Goal: Information Seeking & Learning: Learn about a topic

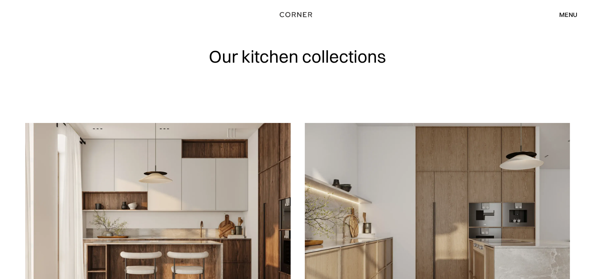
click at [569, 13] on div "menu" at bounding box center [568, 14] width 18 height 6
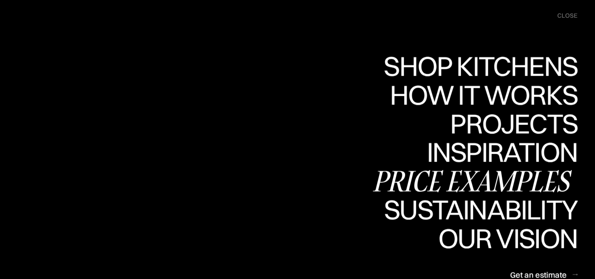
click at [496, 181] on div "Price examples" at bounding box center [474, 181] width 206 height 28
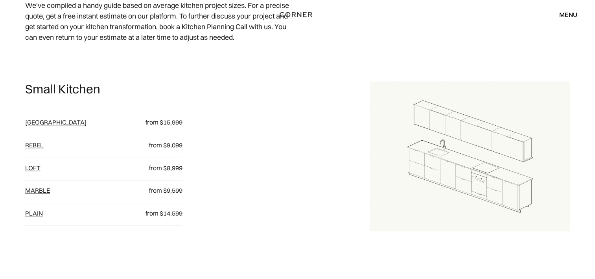
scroll to position [354, 0]
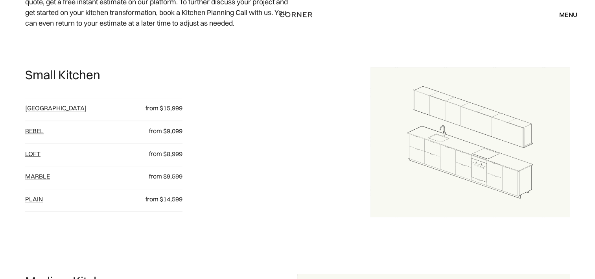
click at [38, 132] on link "Rebel" at bounding box center [34, 131] width 18 height 8
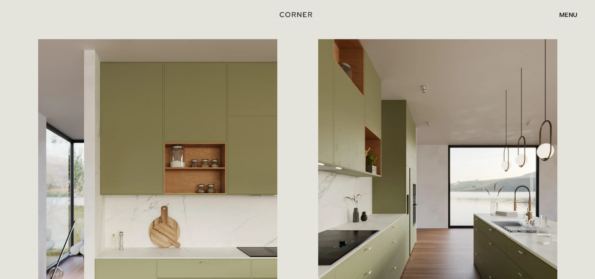
scroll to position [787, 0]
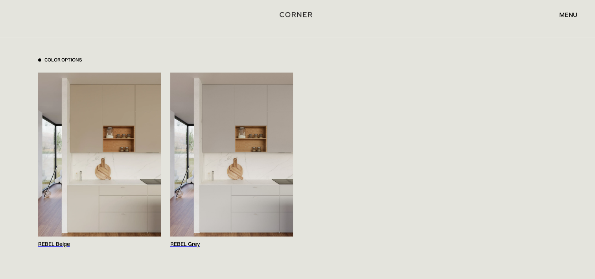
click at [115, 149] on img at bounding box center [99, 154] width 123 height 164
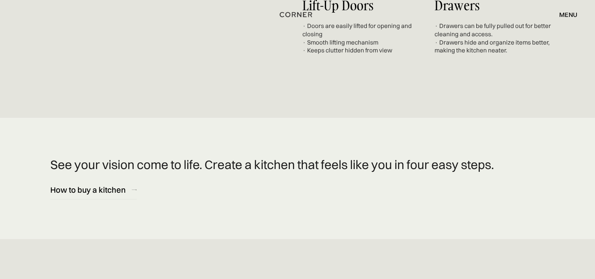
scroll to position [3934, 0]
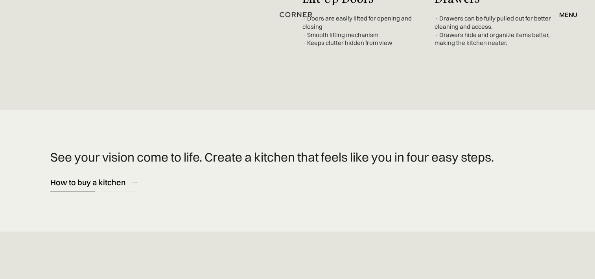
click at [71, 177] on div "How to buy a kitchen" at bounding box center [88, 182] width 76 height 11
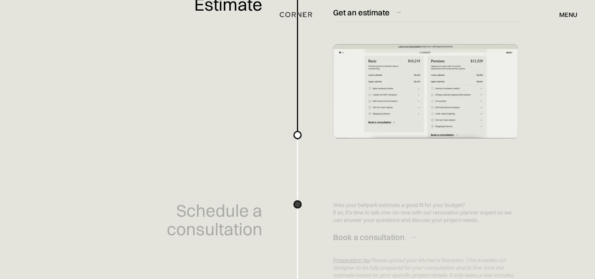
scroll to position [236, 0]
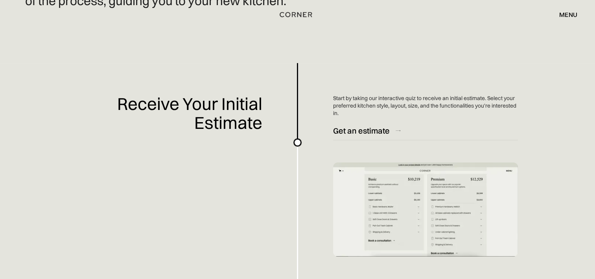
drag, startPoint x: 300, startPoint y: 143, endPoint x: 300, endPoint y: 149, distance: 6.3
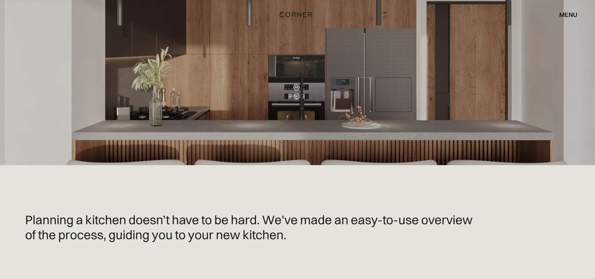
scroll to position [0, 0]
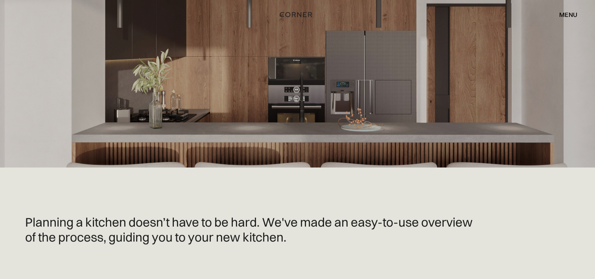
drag, startPoint x: 565, startPoint y: 0, endPoint x: 564, endPoint y: 11, distance: 11.0
click at [565, 0] on div "Shop Kitchens Shop Kitchens How it works How it works Projects Projects Inspira…" at bounding box center [297, 14] width 595 height 29
click at [564, 13] on div "menu" at bounding box center [568, 14] width 18 height 6
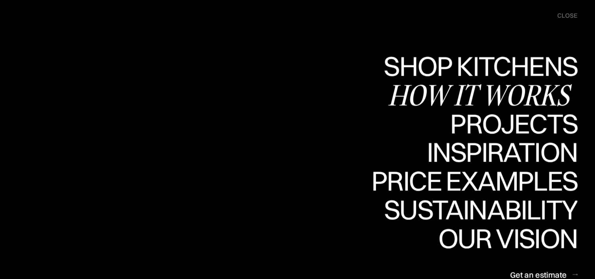
click at [482, 93] on div "How it works" at bounding box center [483, 95] width 190 height 28
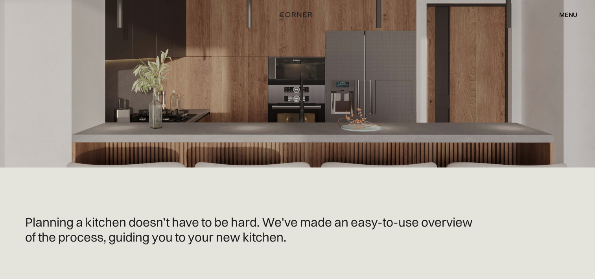
click at [576, 13] on div "menu" at bounding box center [568, 14] width 18 height 6
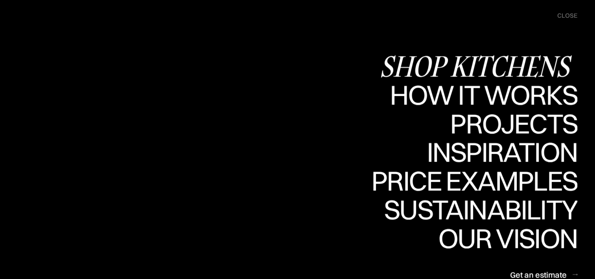
click at [529, 66] on div "Shop Kitchens" at bounding box center [479, 66] width 198 height 28
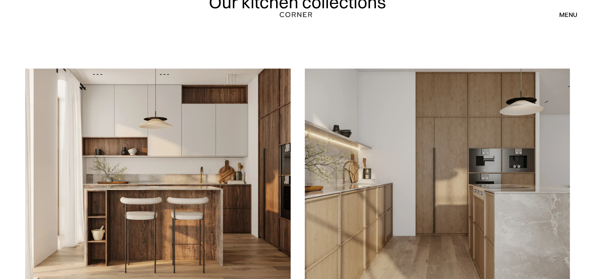
scroll to position [157, 0]
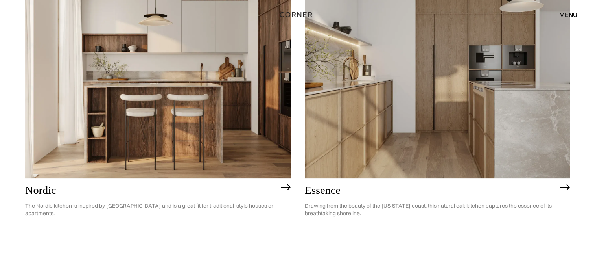
click at [411, 124] on img at bounding box center [438, 71] width 266 height 212
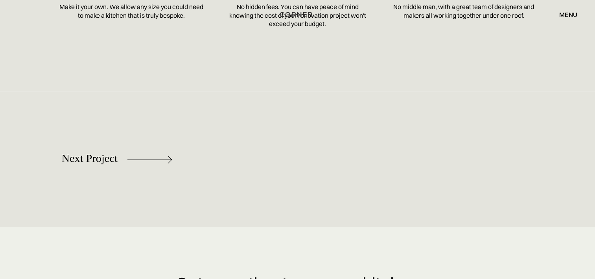
scroll to position [3513, 0]
